Goal: Task Accomplishment & Management: Complete application form

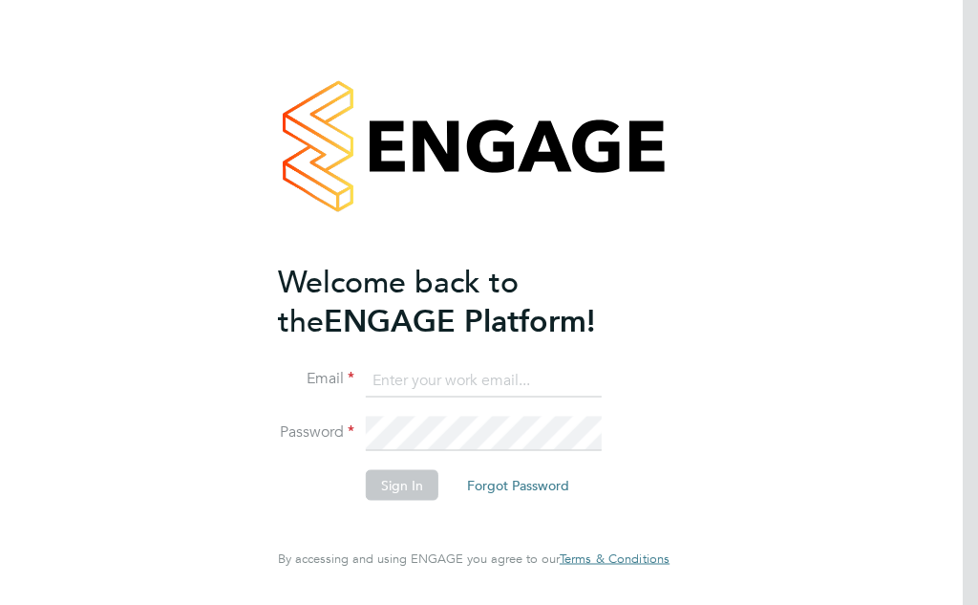
type input "[EMAIL_ADDRESS][DOMAIN_NAME]"
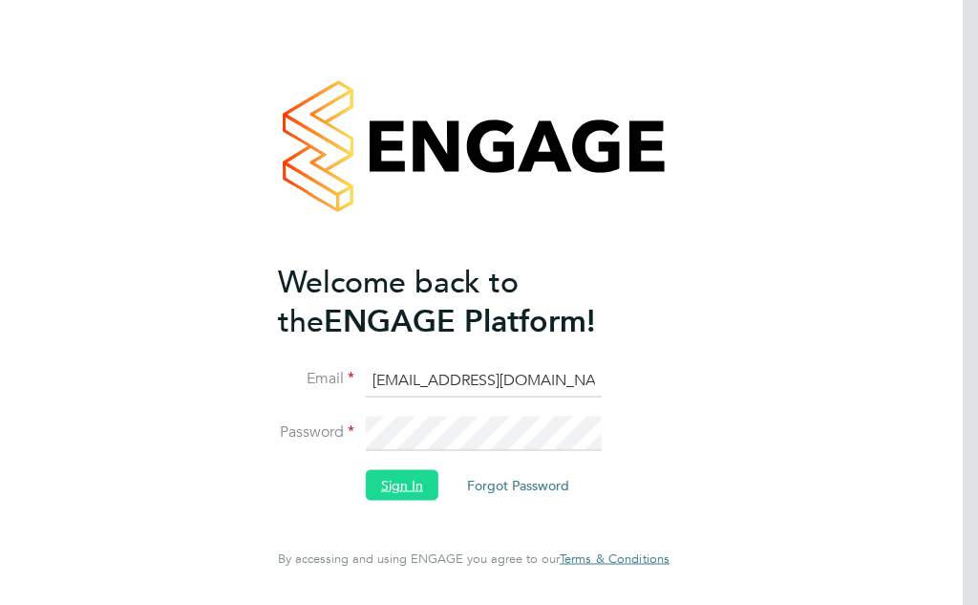
click at [399, 486] on button "Sign In" at bounding box center [402, 484] width 73 height 31
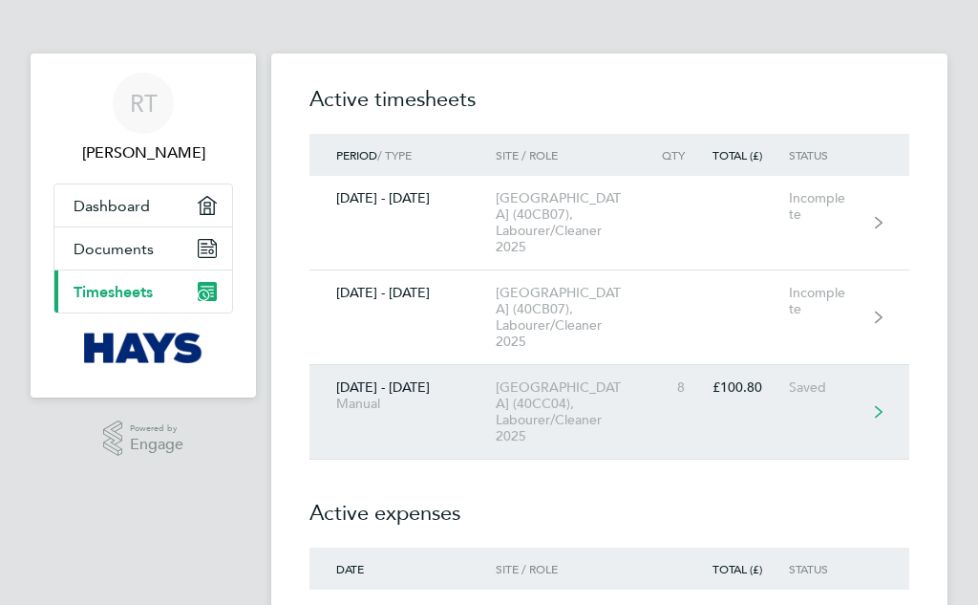
click at [549, 414] on div "University Of Leeds Campus (40CC04), Labourer/Cleaner 2025" at bounding box center [574, 411] width 156 height 65
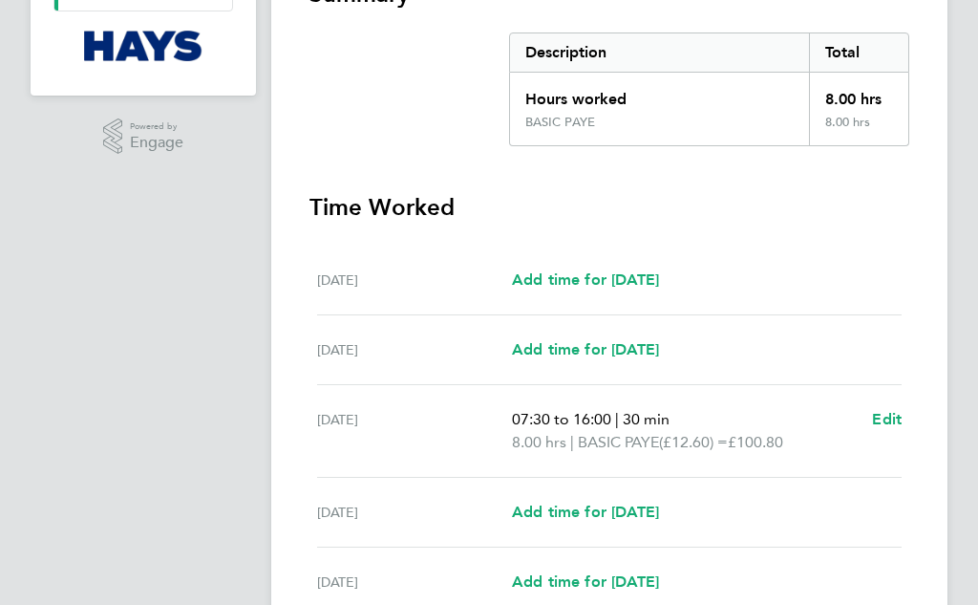
scroll to position [382, 0]
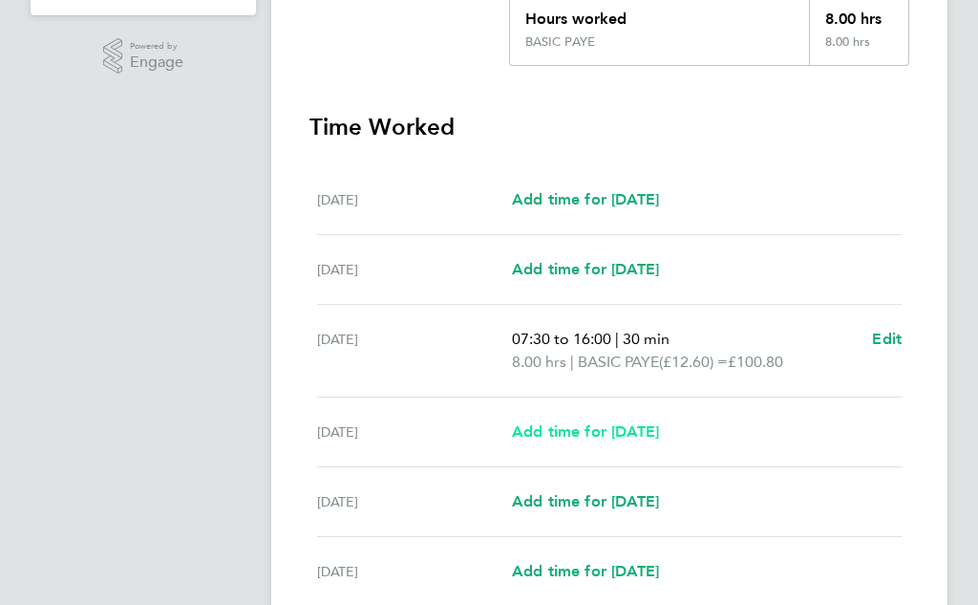
click at [659, 430] on span "Add time for Tue 23 Sep" at bounding box center [585, 431] width 147 height 18
select select "30"
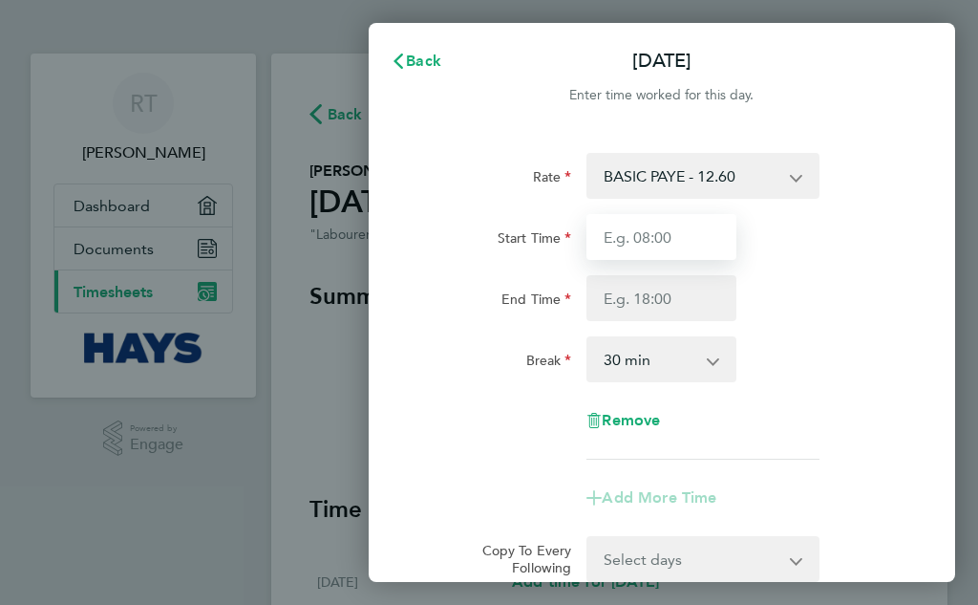
click at [672, 240] on input "Start Time" at bounding box center [662, 237] width 150 height 46
type input "07:30"
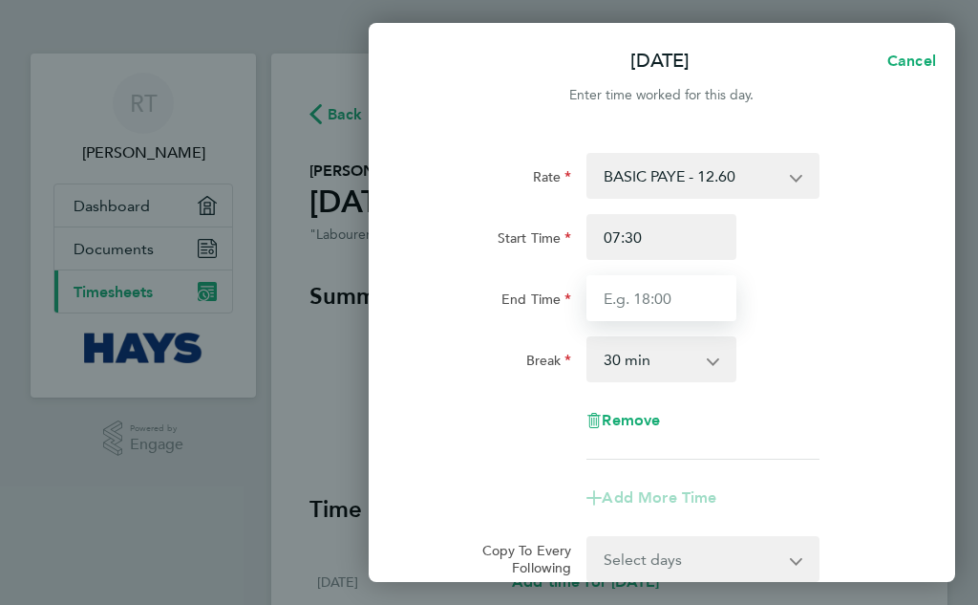
click at [667, 297] on input "End Time" at bounding box center [662, 298] width 150 height 46
type input "16:00"
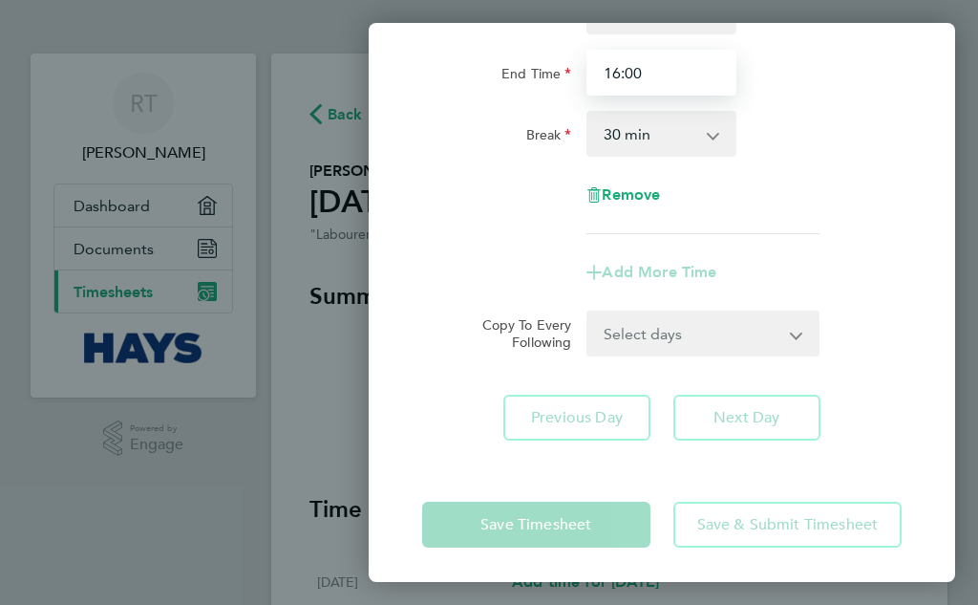
scroll to position [229, 0]
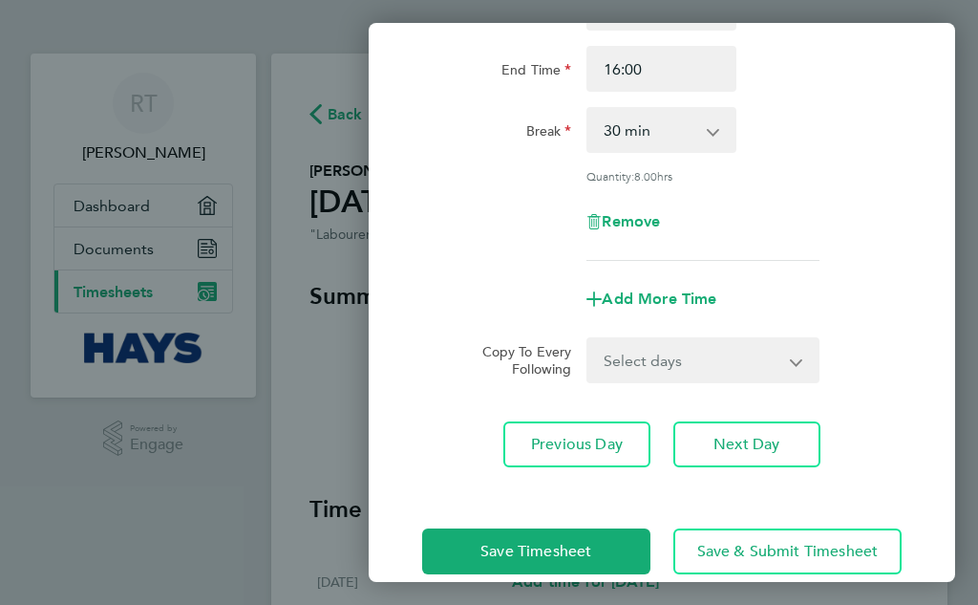
click at [736, 408] on div "Rate BASIC PAYE - 12.60 Bank Holiday - 25.20 Sat first 4h - 18.90 Weekday OT 45…" at bounding box center [662, 195] width 587 height 589
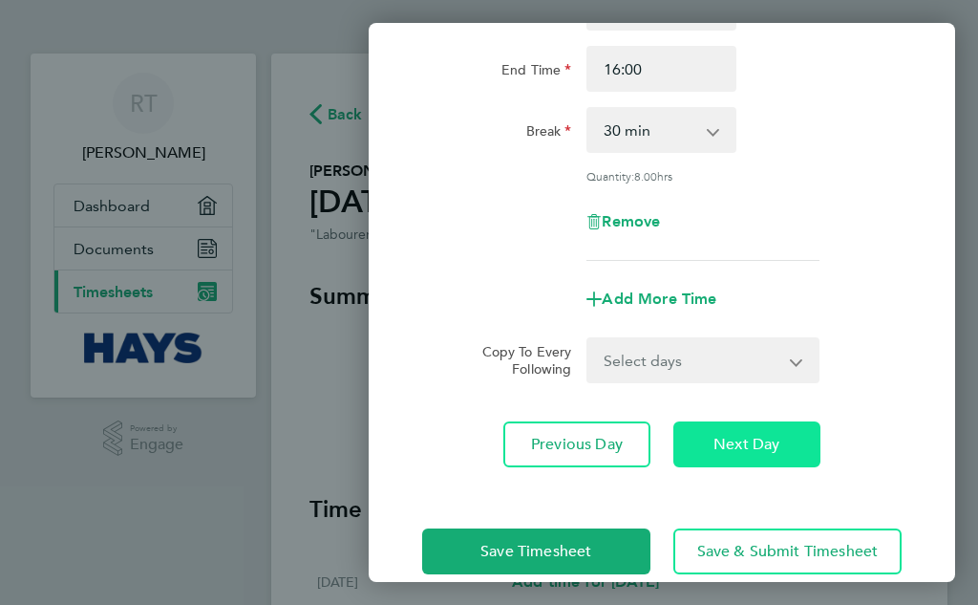
click at [737, 431] on button "Next Day" at bounding box center [747, 444] width 147 height 46
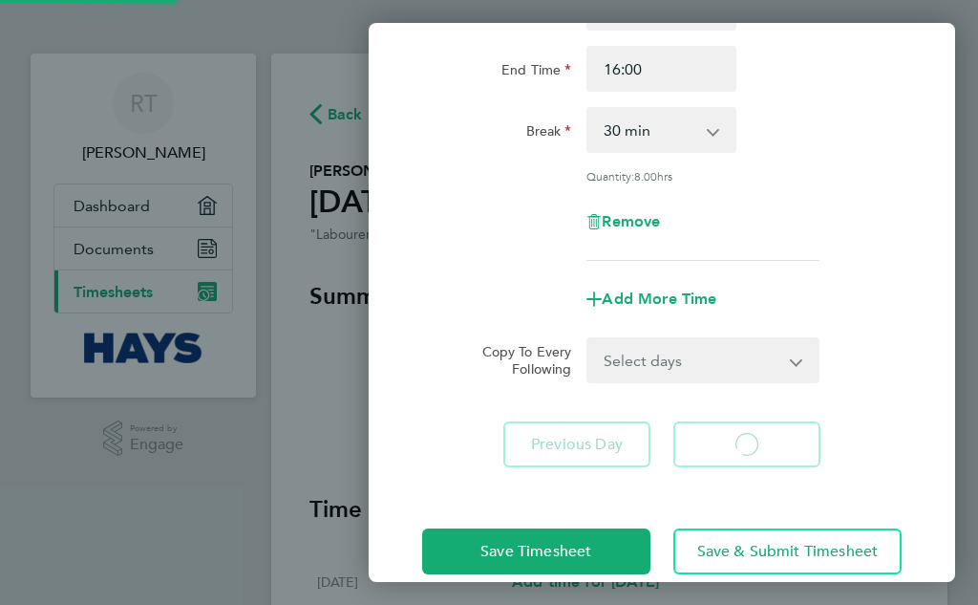
select select "30"
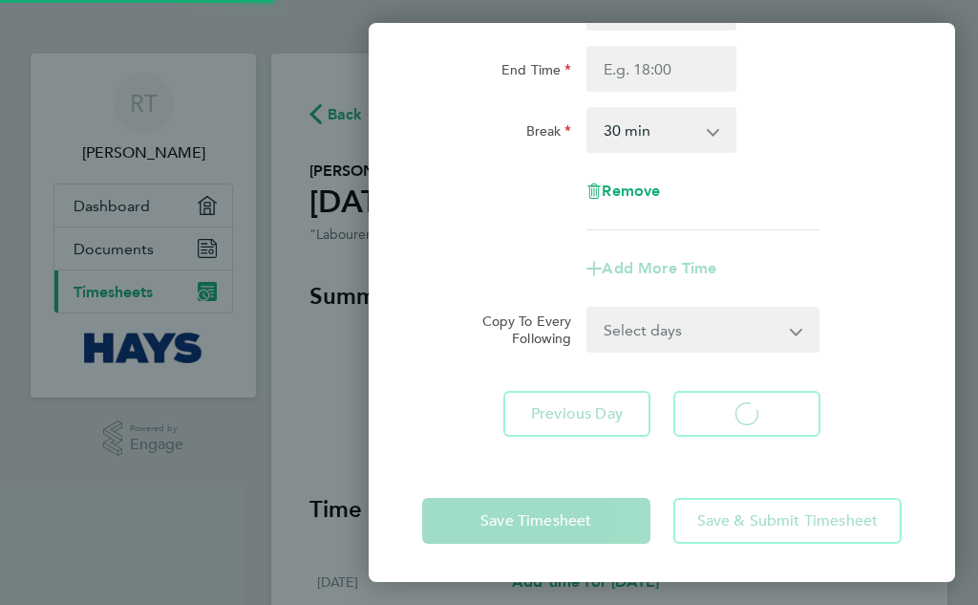
select select "30"
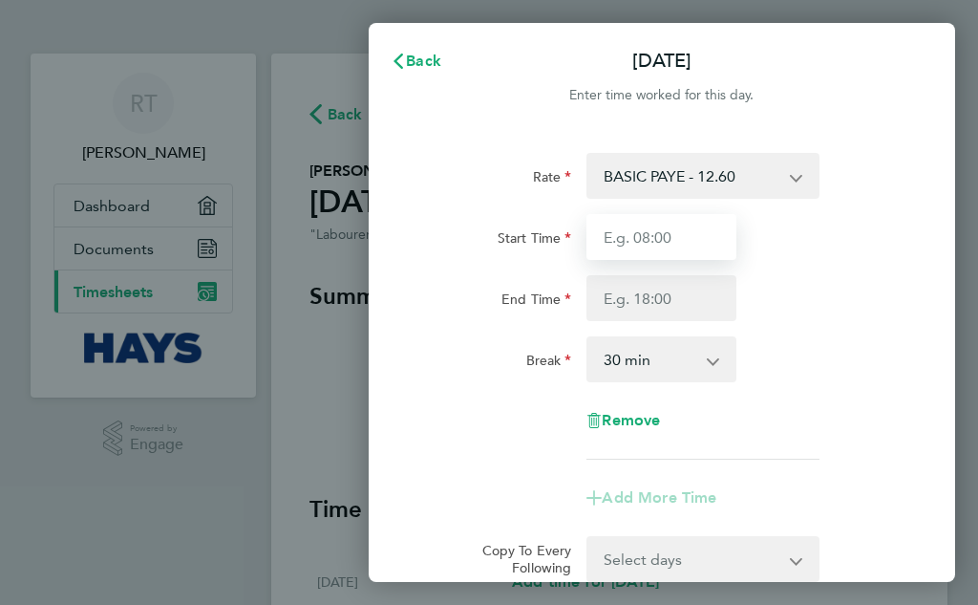
click at [639, 240] on input "Start Time" at bounding box center [662, 237] width 150 height 46
type input "07:30"
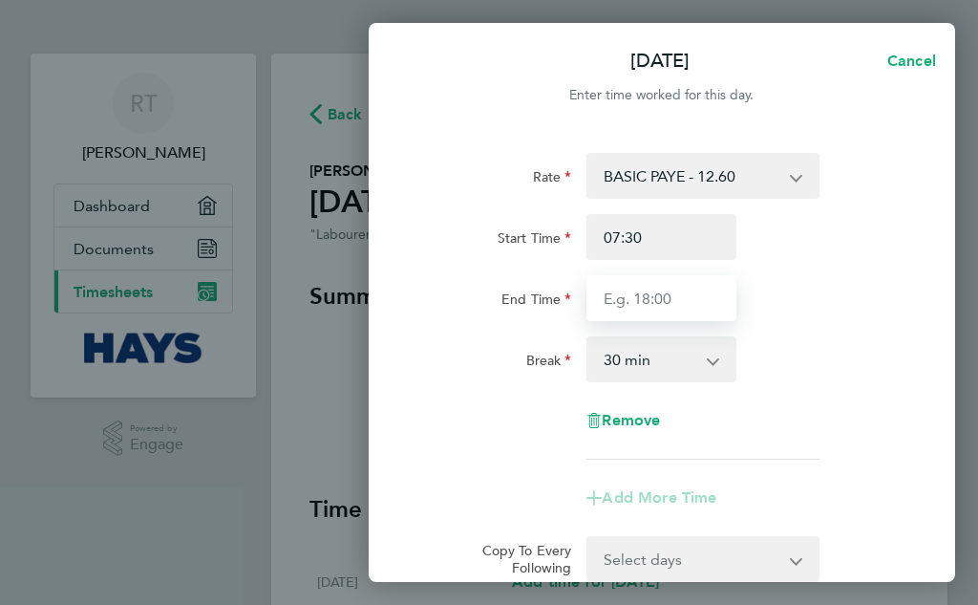
click at [659, 300] on input "End Time" at bounding box center [662, 298] width 150 height 46
type input "16:00"
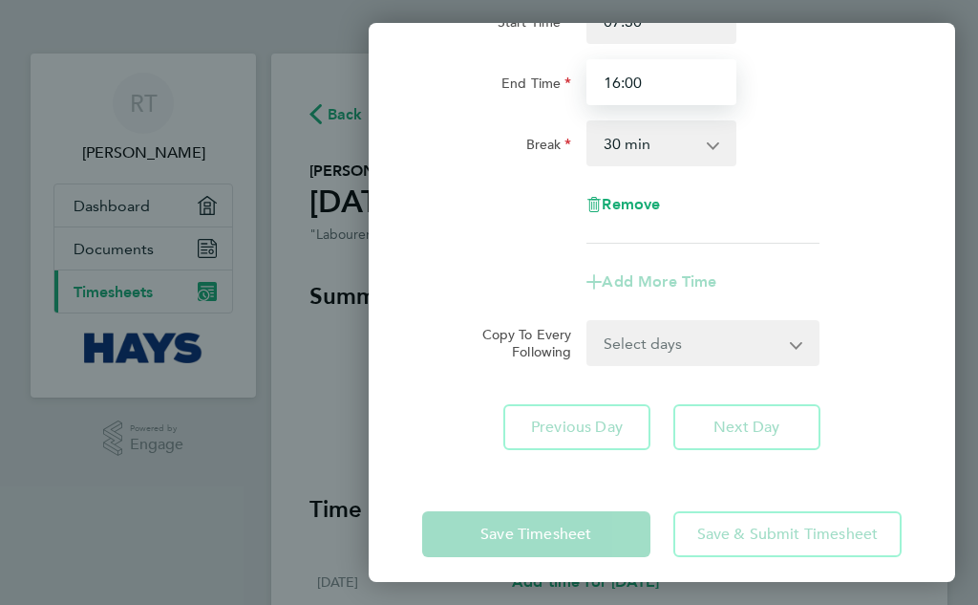
scroll to position [229, 0]
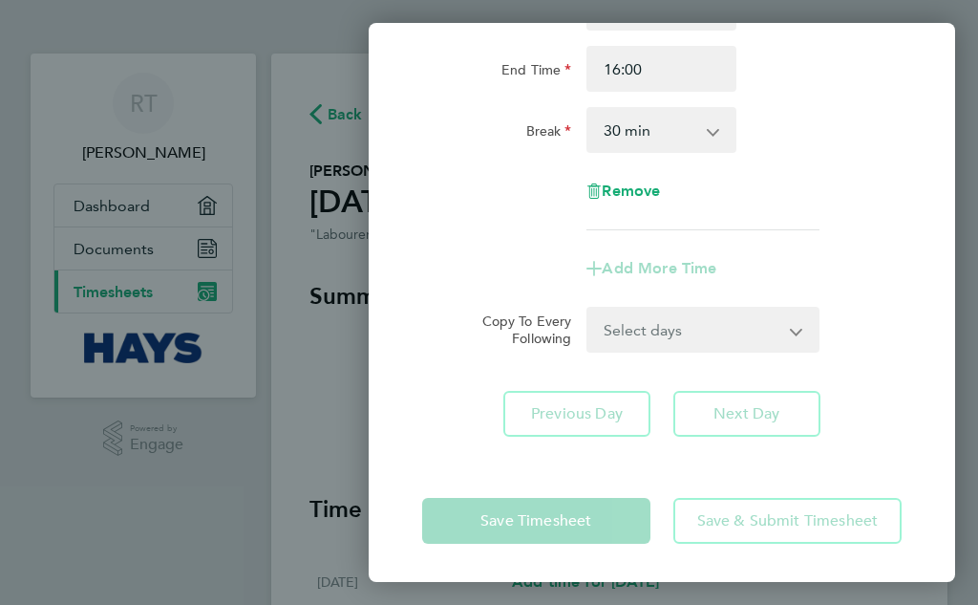
click at [746, 411] on div "Rate BASIC PAYE - 12.60 Bank Holiday - 25.20 Sat first 4h - 18.90 Weekday OT 45…" at bounding box center [662, 180] width 587 height 559
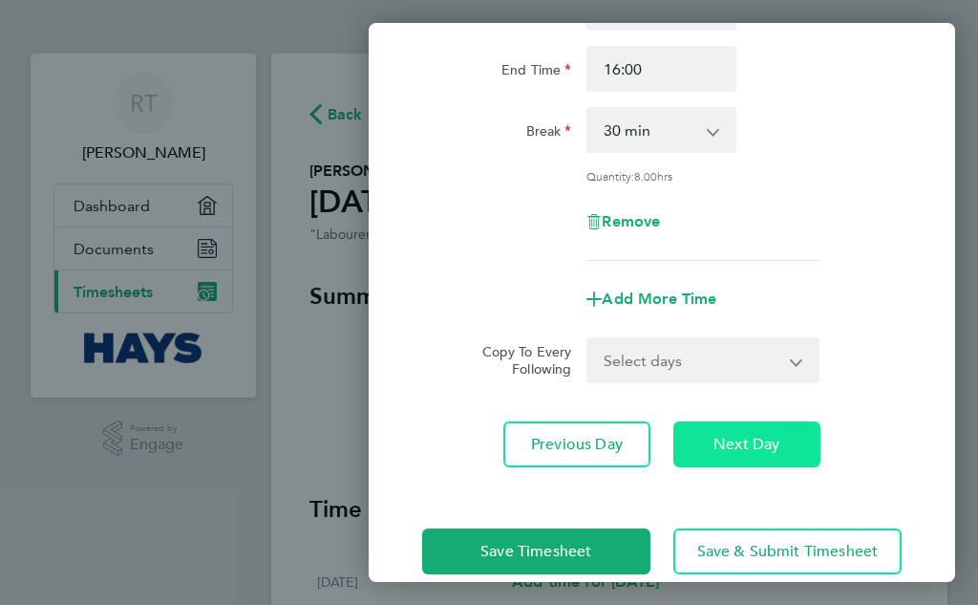
click at [747, 435] on span "Next Day" at bounding box center [747, 444] width 66 height 19
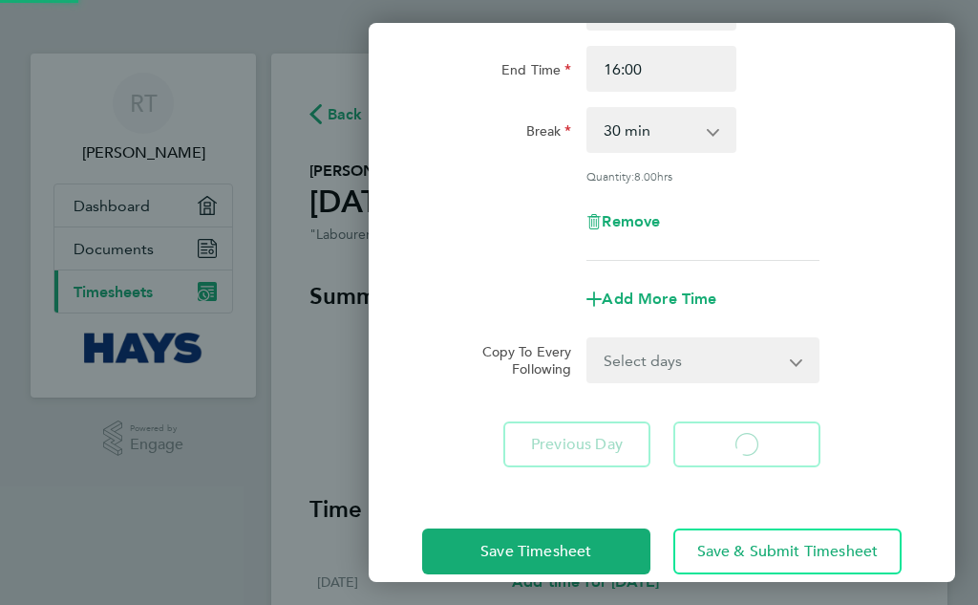
select select "30"
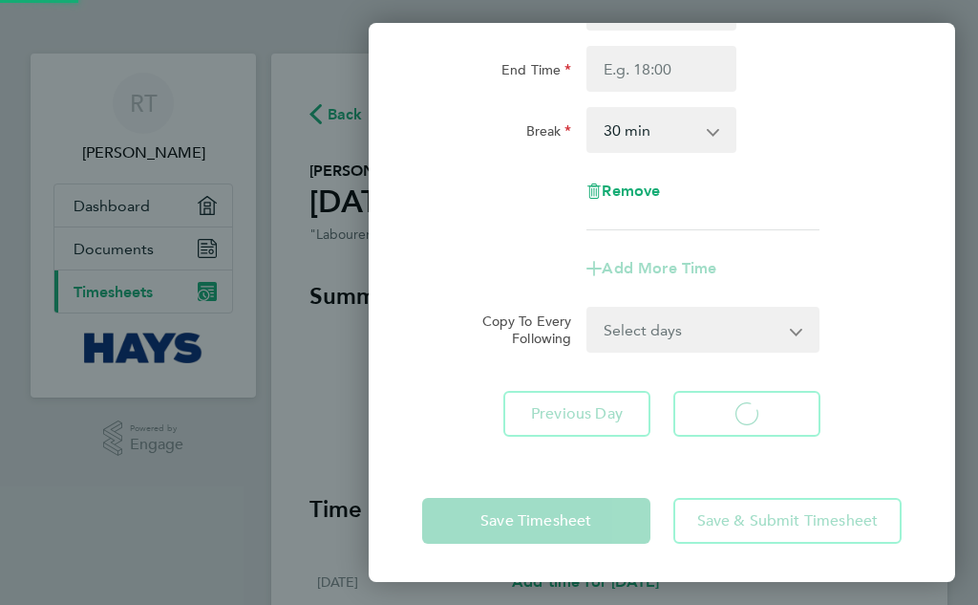
select select "30"
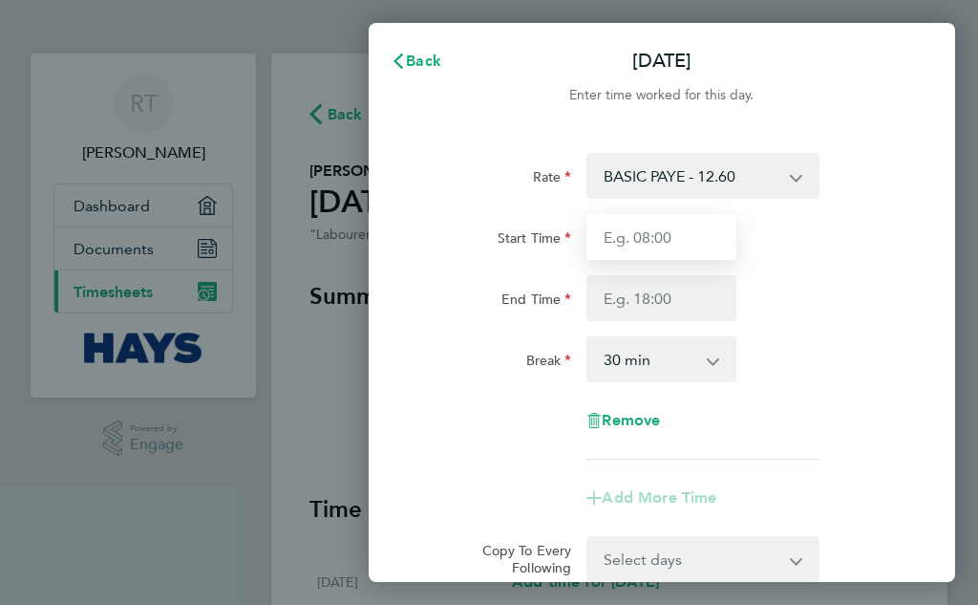
click at [654, 238] on input "Start Time" at bounding box center [662, 237] width 150 height 46
type input "07:30"
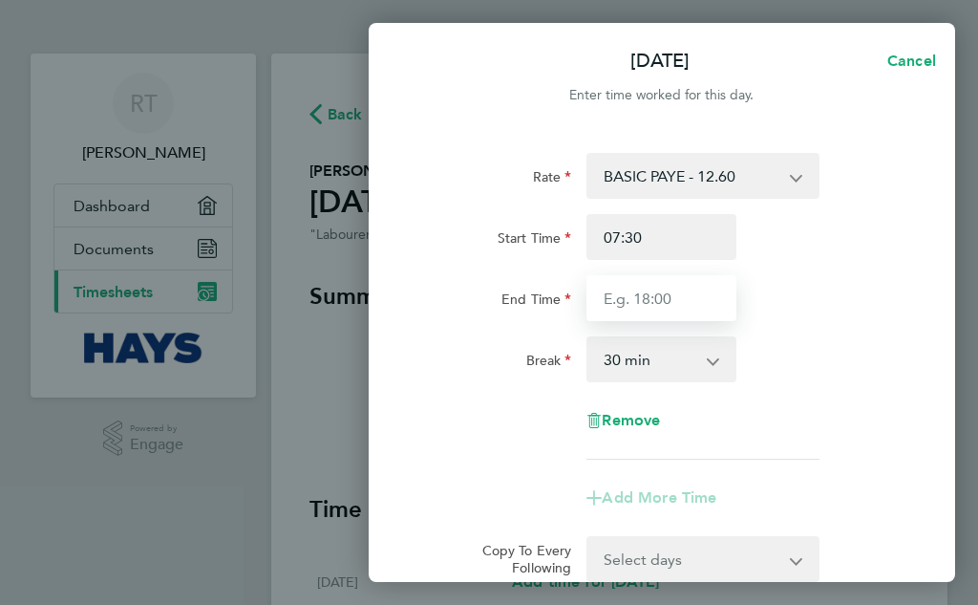
click at [650, 299] on input "End Time" at bounding box center [662, 298] width 150 height 46
type input "16:00"
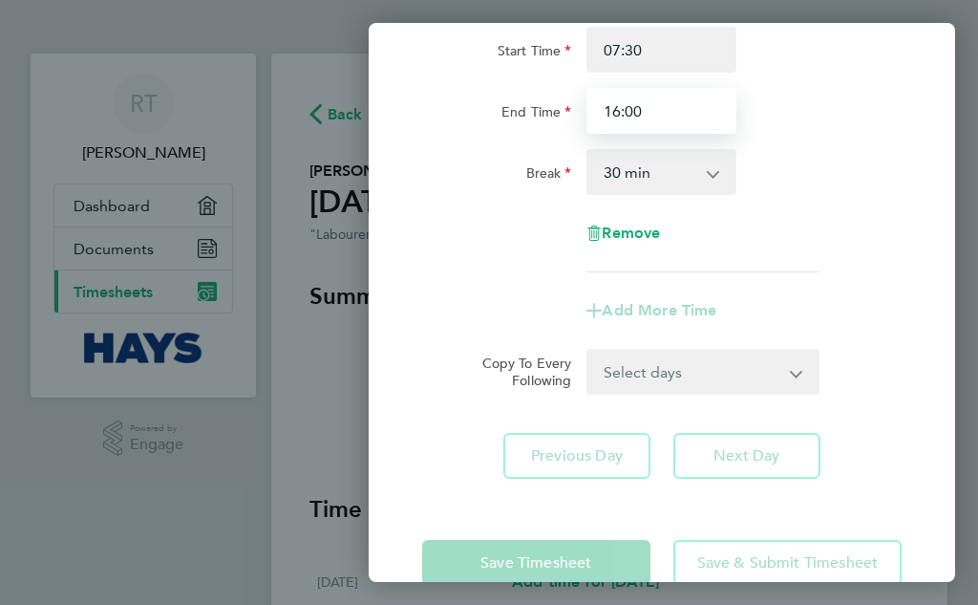
scroll to position [229, 0]
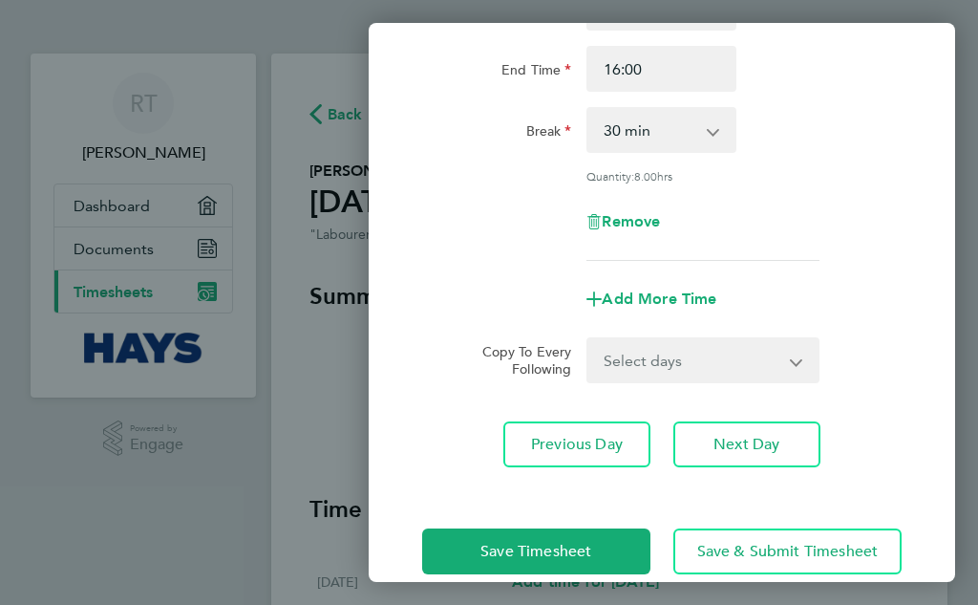
click at [524, 522] on div "Save Timesheet Save & Submit Timesheet" at bounding box center [662, 551] width 587 height 122
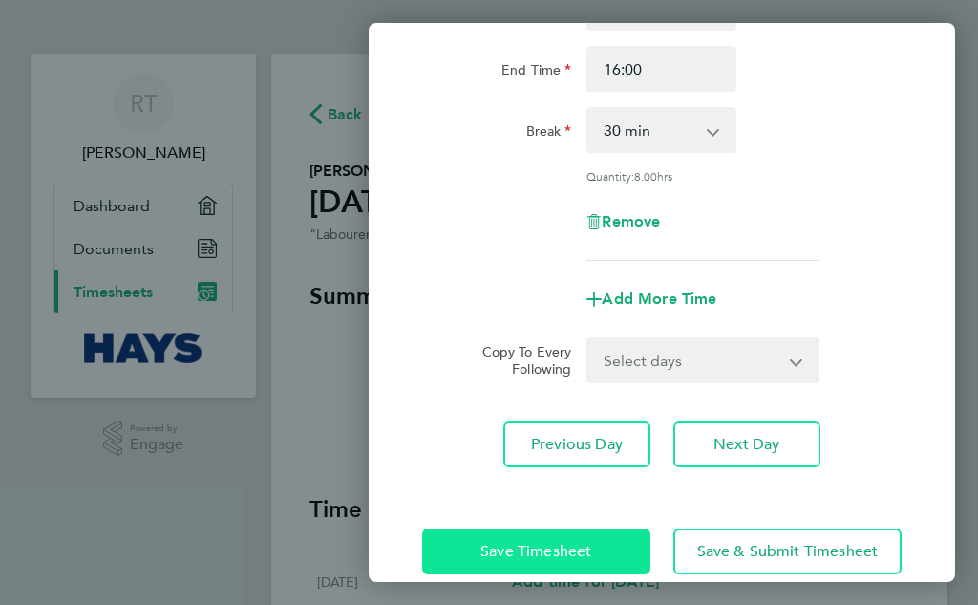
click at [525, 542] on span "Save Timesheet" at bounding box center [536, 551] width 111 height 19
